Goal: Information Seeking & Learning: Learn about a topic

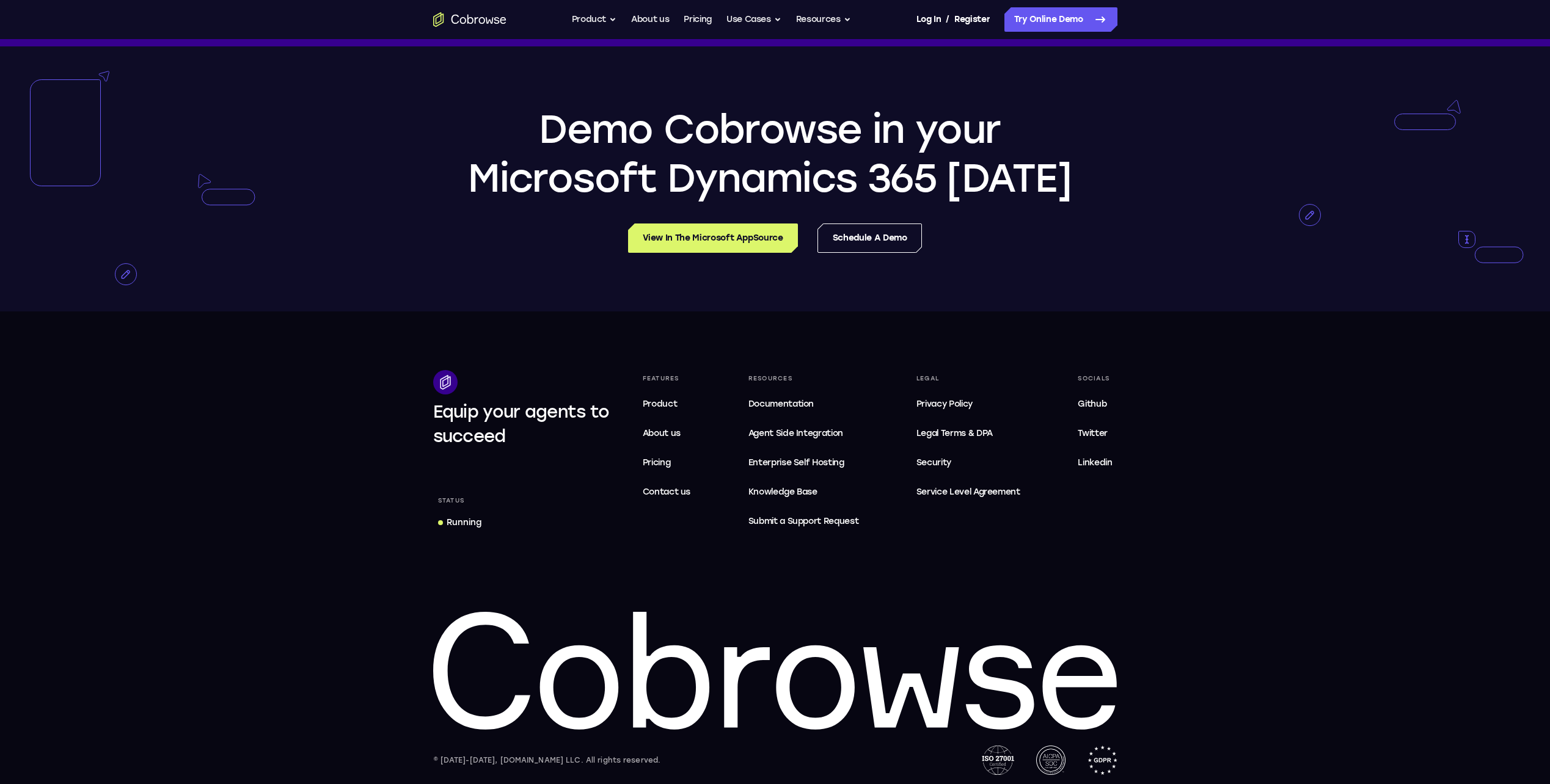
scroll to position [2630, 0]
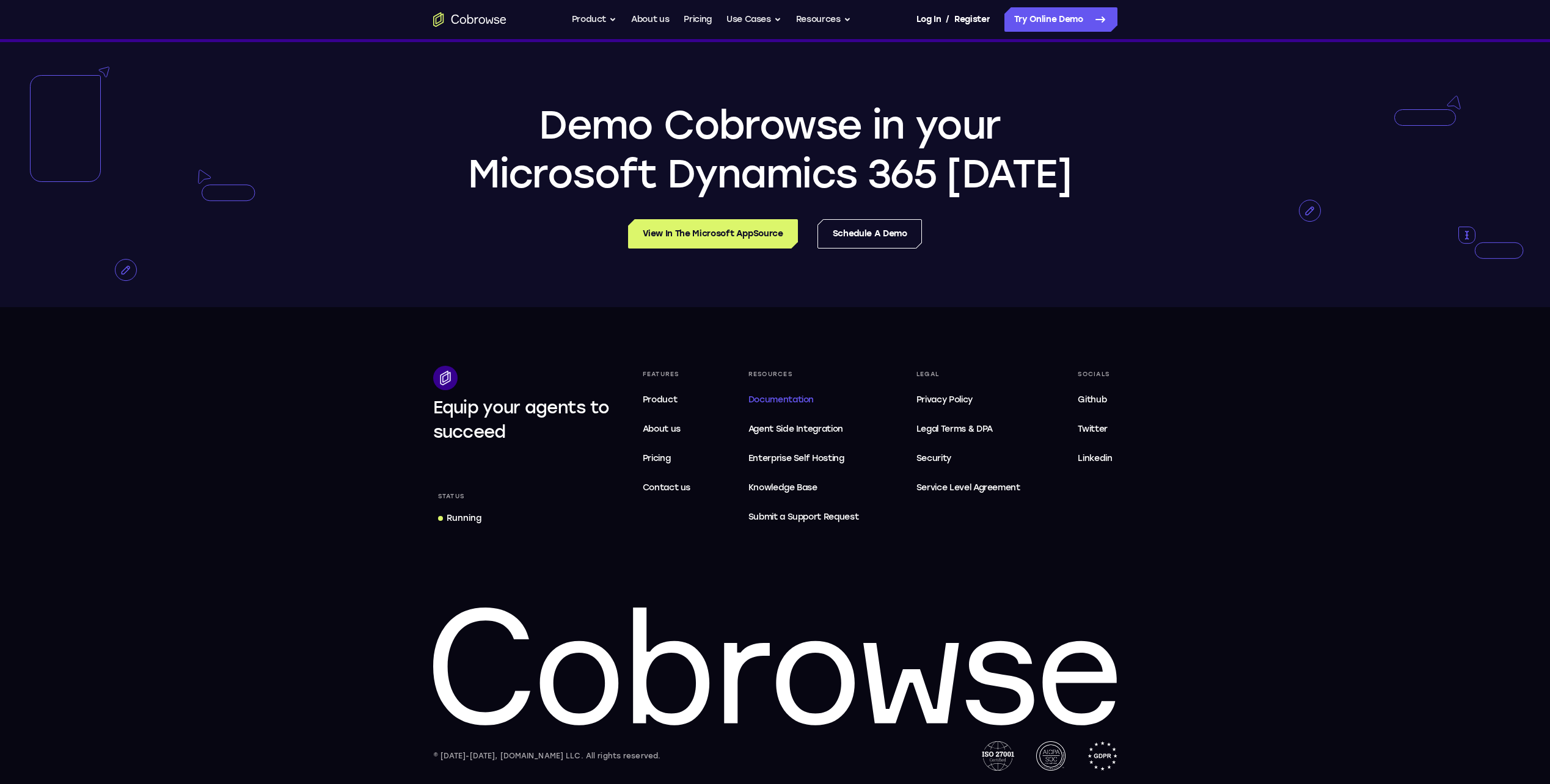
click at [767, 395] on span "Documentation" at bounding box center [781, 399] width 65 height 10
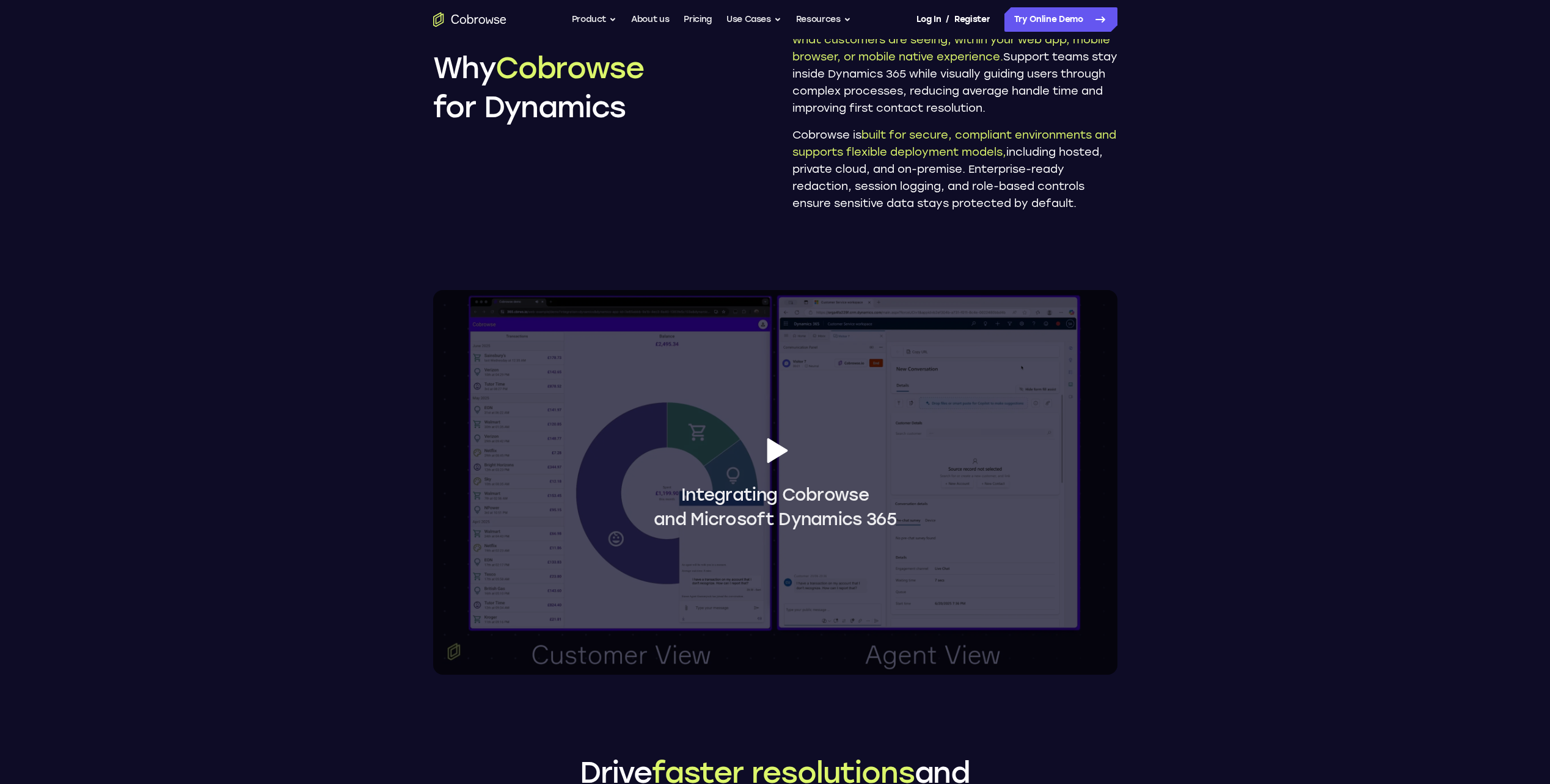
scroll to position [1038, 0]
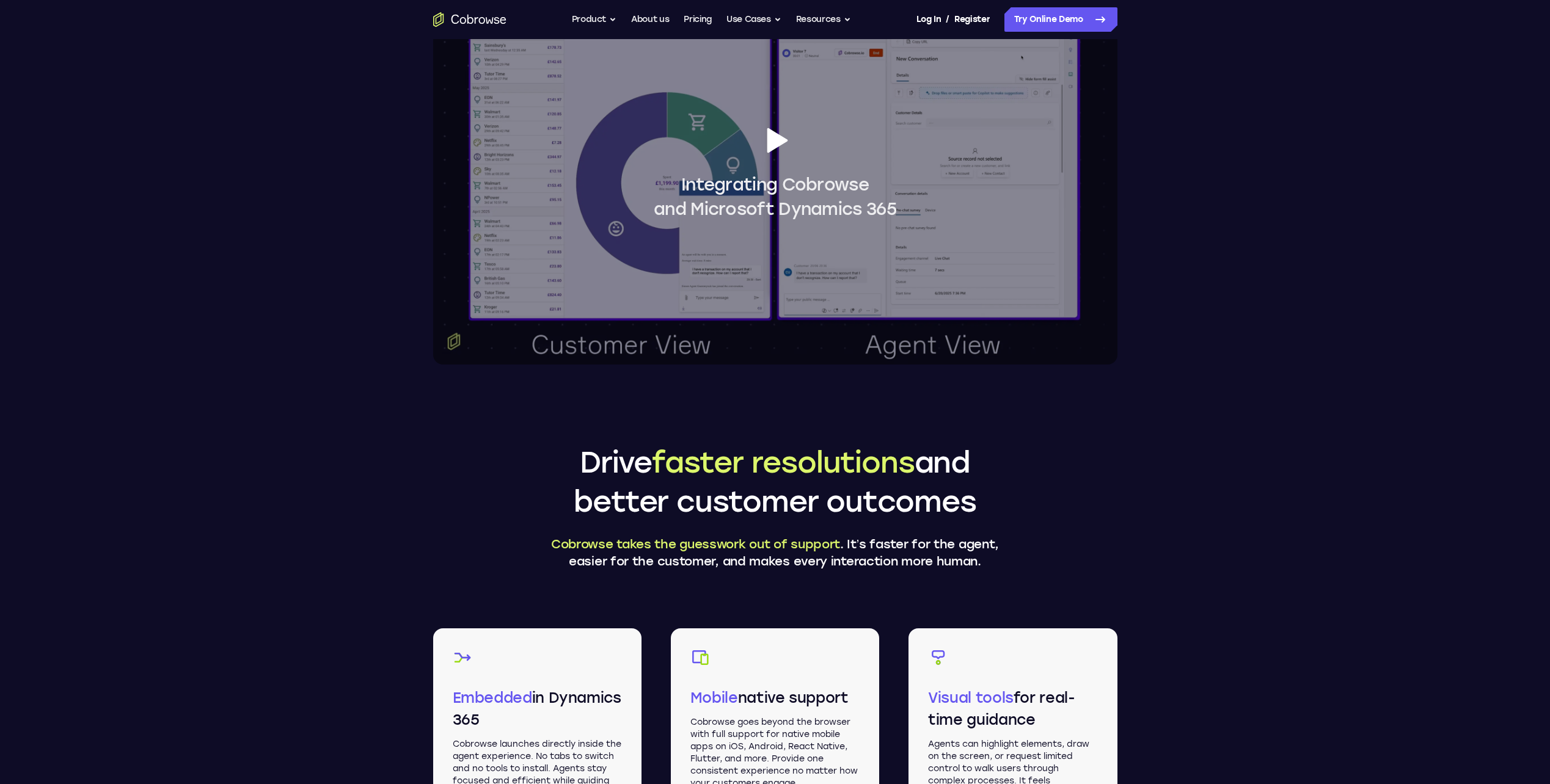
click at [784, 181] on span "Integrating Cobrowse and Microsoft Dynamics 365" at bounding box center [774, 196] width 243 height 49
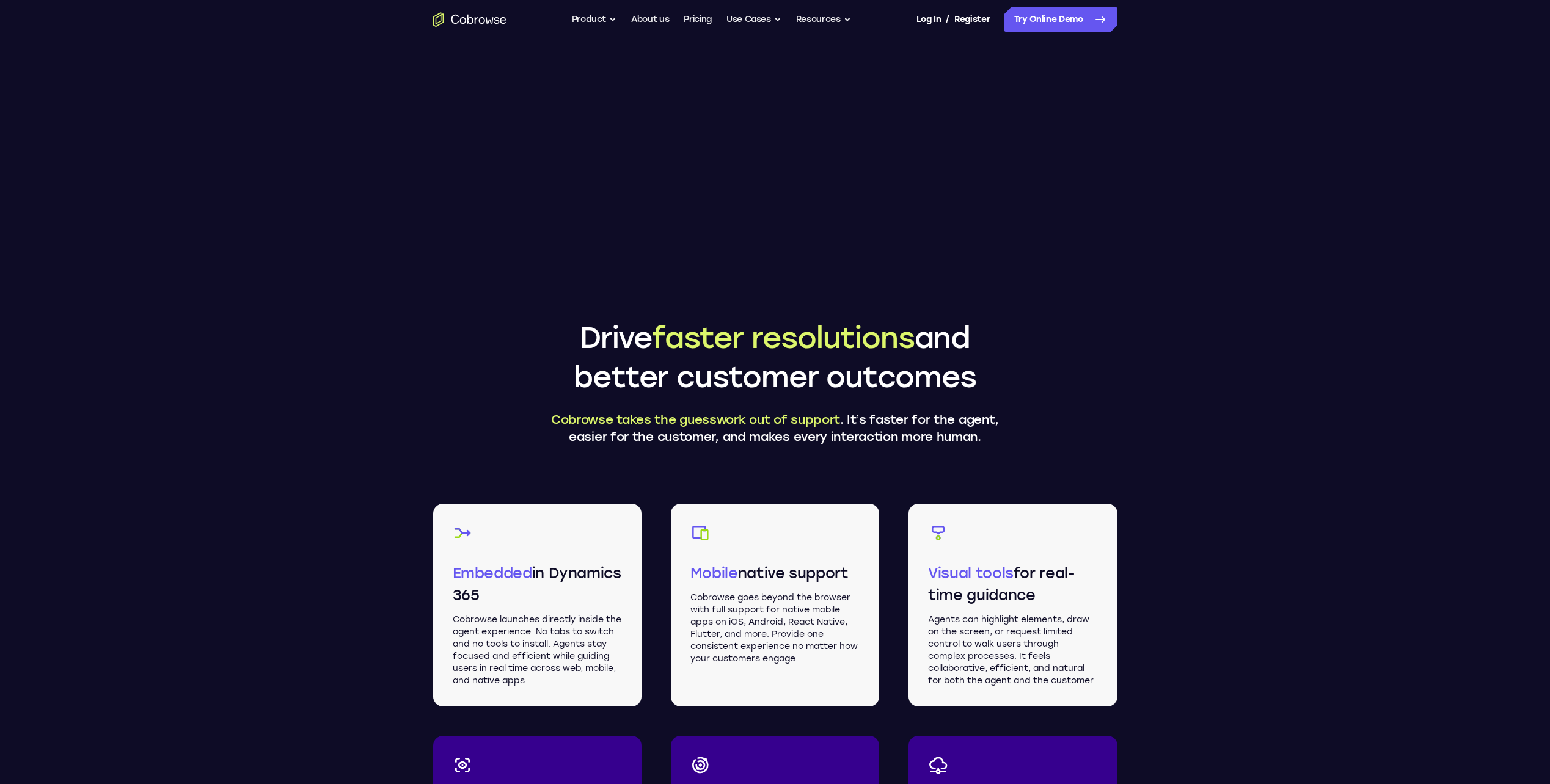
scroll to position [1160, 0]
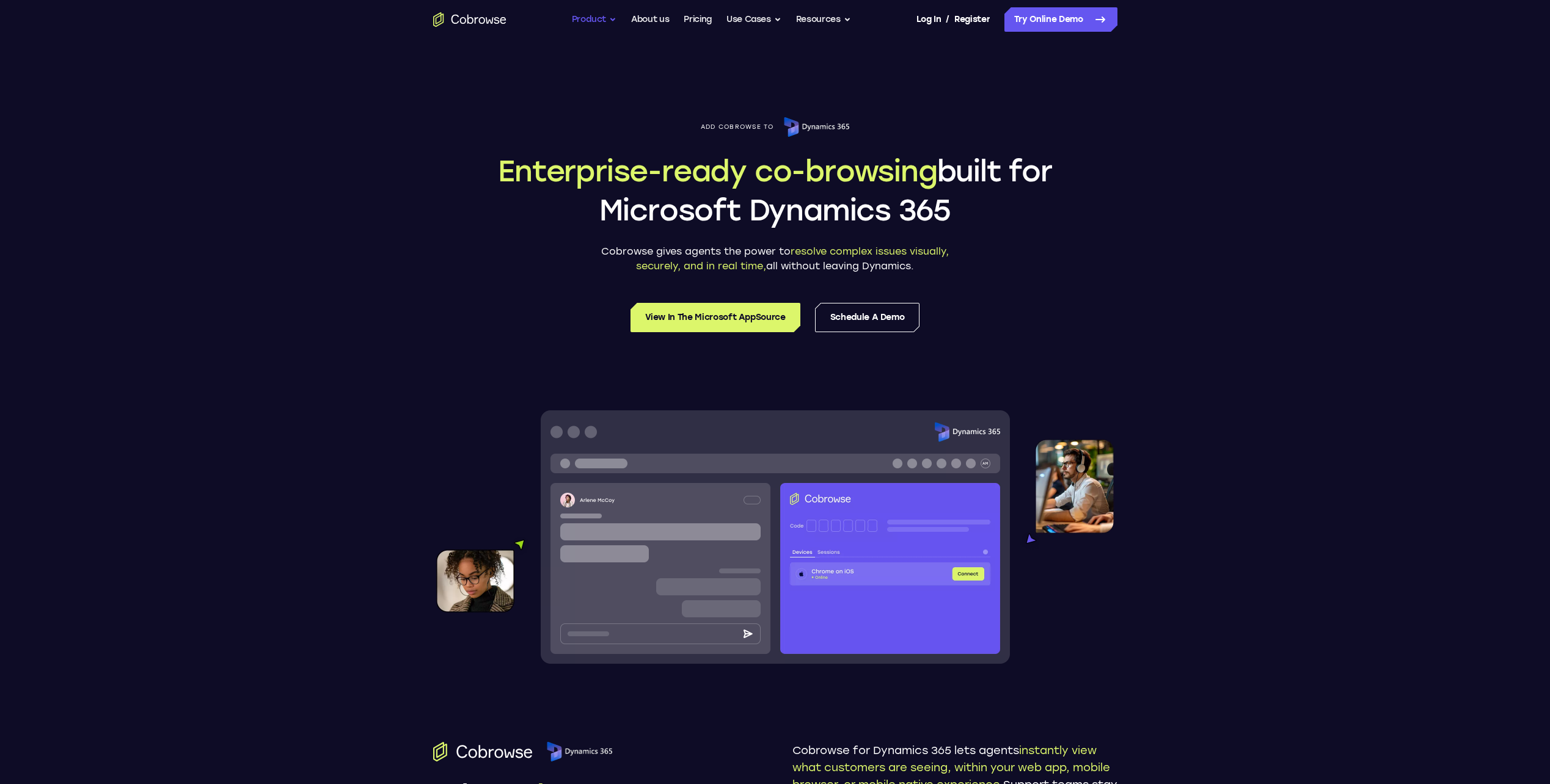
click at [606, 23] on button "Product" at bounding box center [594, 20] width 46 height 24
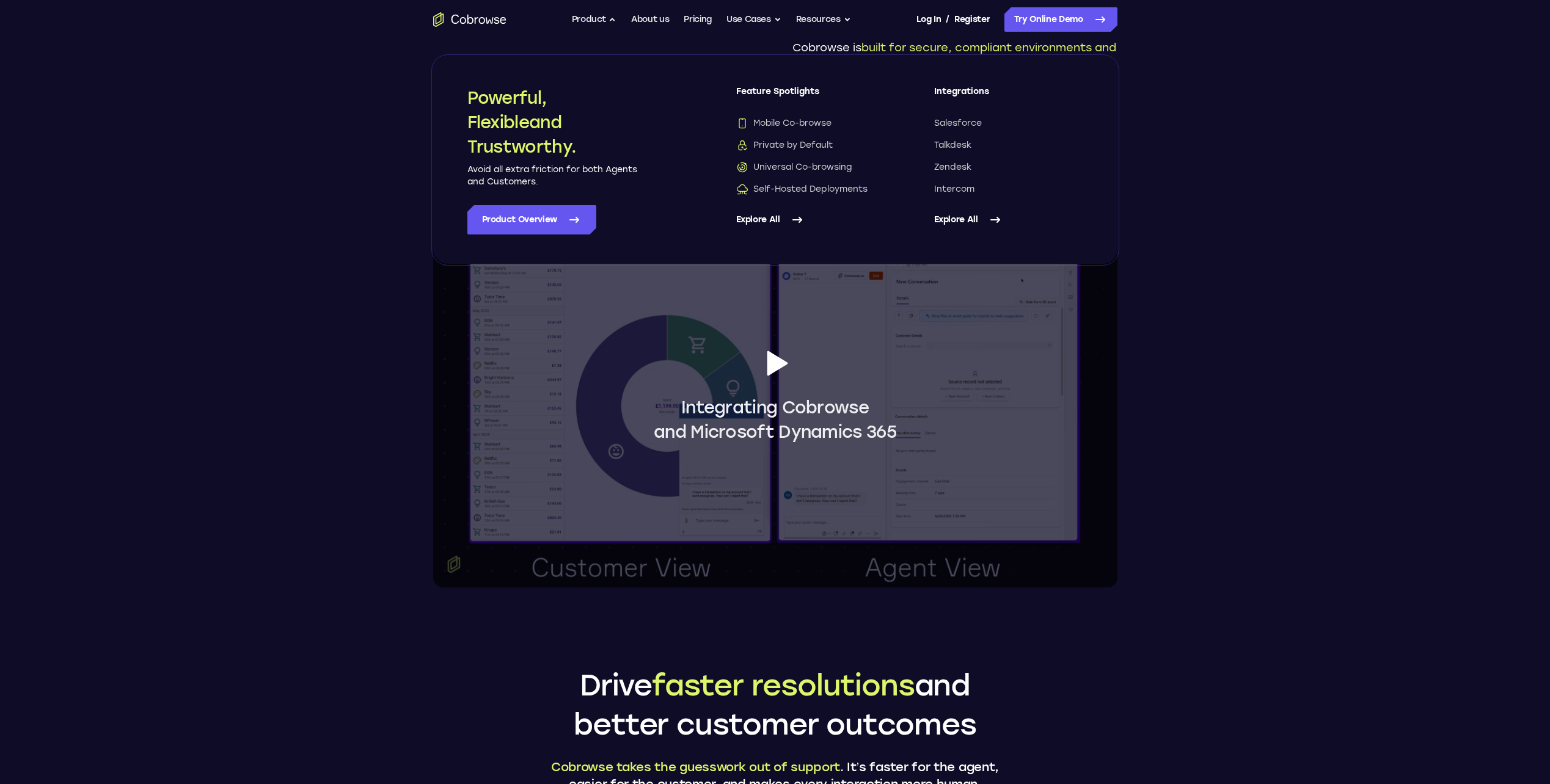
scroll to position [916, 0]
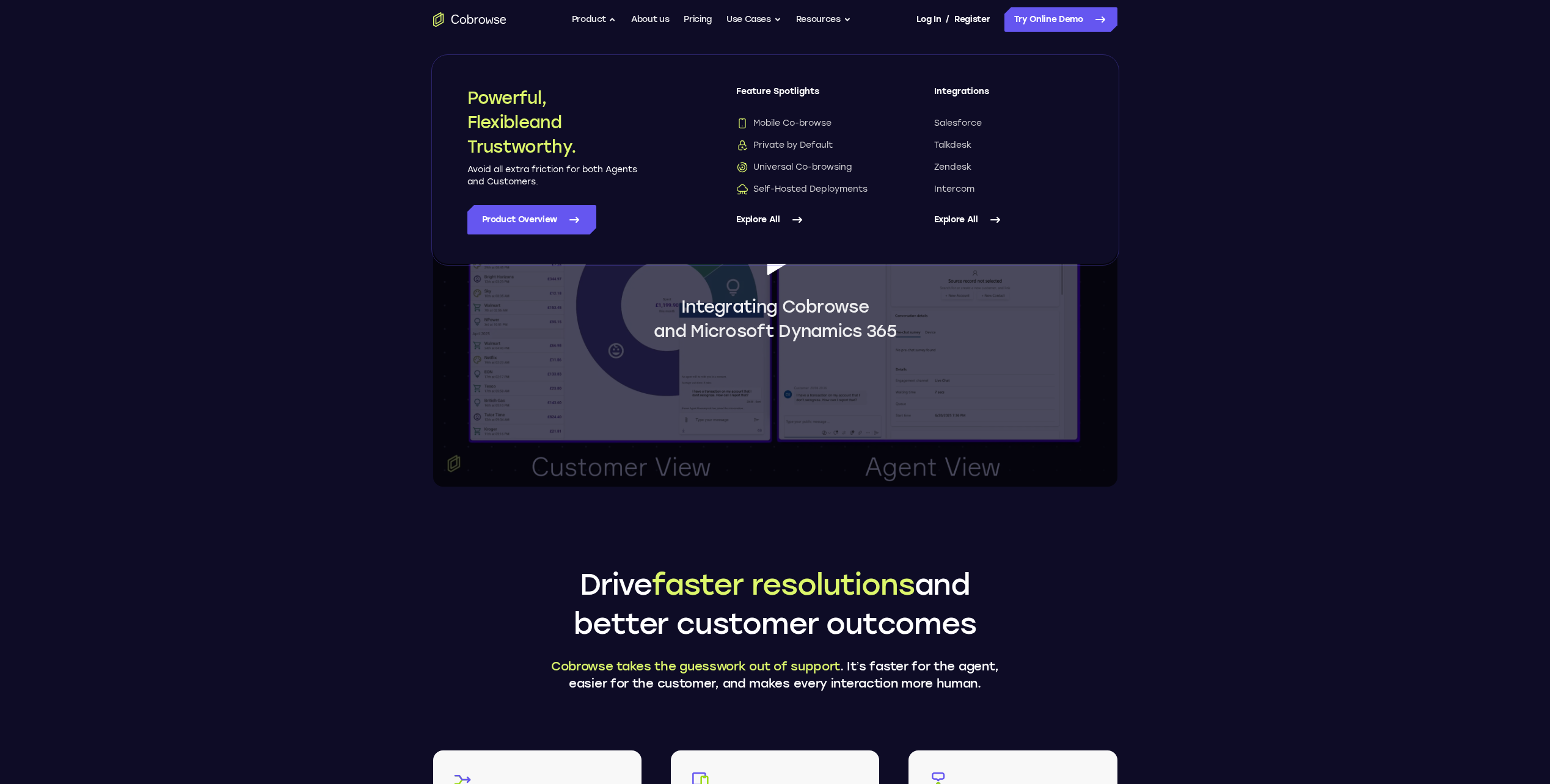
click at [1189, 216] on main "Add Cobrowse to Enterprise-ready co-browsing built for Microsoft Dynamics 365 C…" at bounding box center [775, 420] width 1550 height 2672
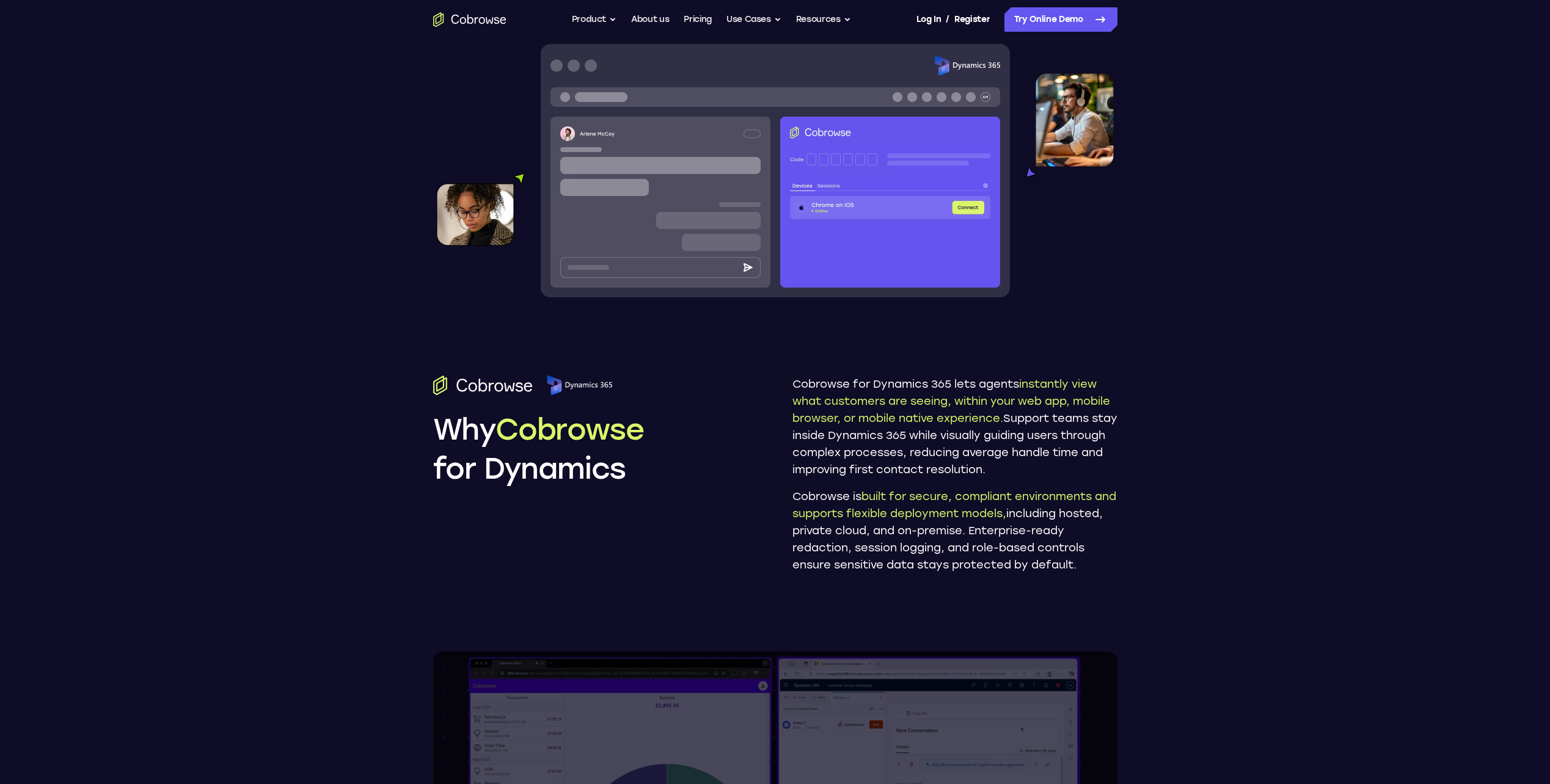
scroll to position [0, 0]
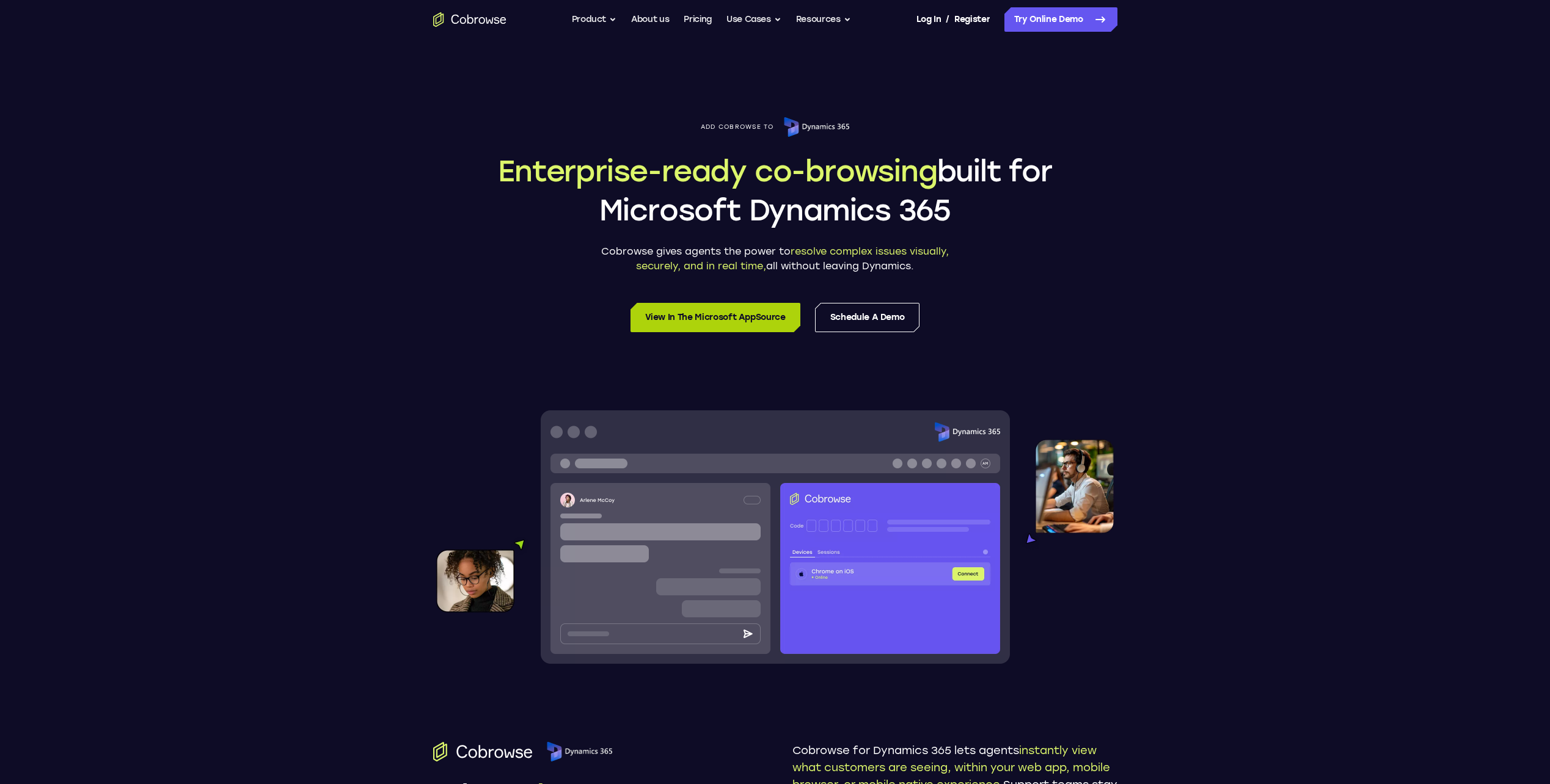
click at [703, 320] on link "View in the Microsoft AppSource" at bounding box center [715, 318] width 170 height 30
